Goal: Check status: Check status

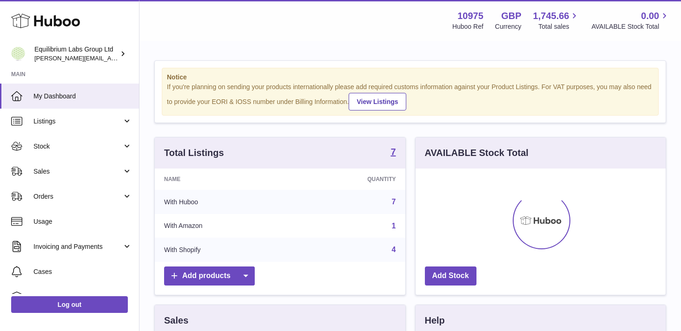
scroll to position [145, 250]
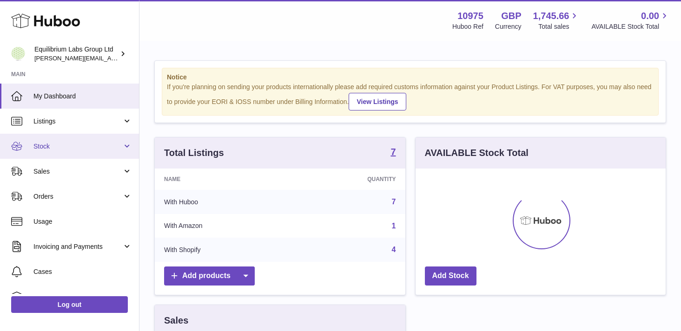
click at [97, 143] on span "Stock" at bounding box center [77, 146] width 89 height 9
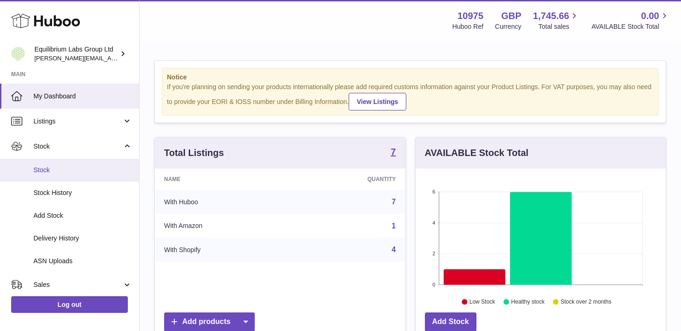
click at [95, 161] on link "Stock" at bounding box center [69, 170] width 139 height 23
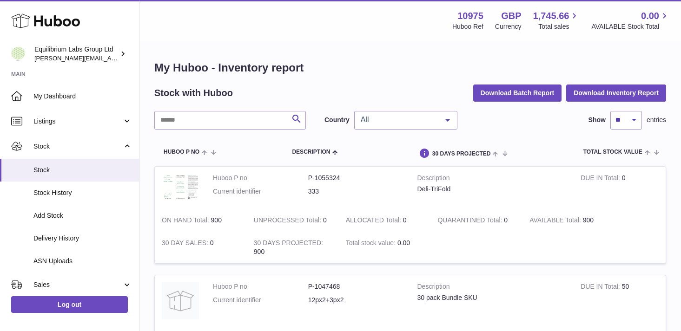
click at [398, 128] on div "All" at bounding box center [405, 120] width 103 height 19
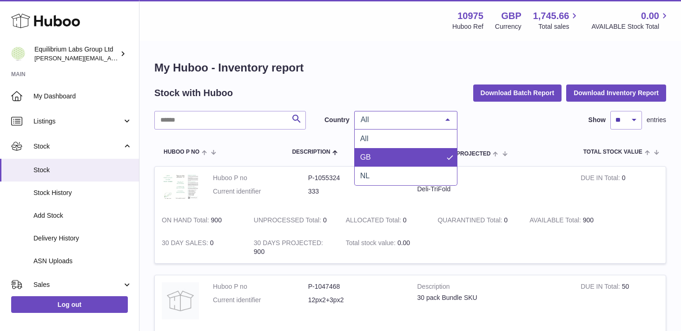
click at [395, 156] on span "GB" at bounding box center [406, 157] width 102 height 19
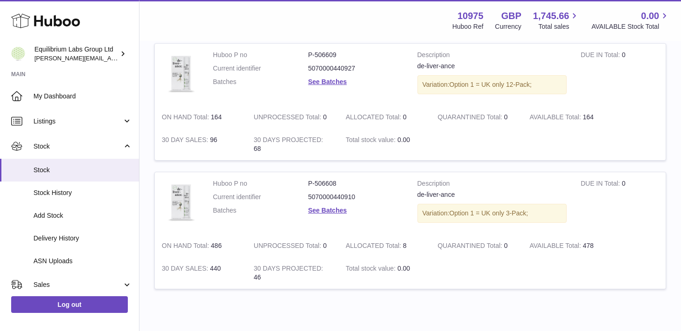
scroll to position [727, 0]
